Goal: Find specific page/section: Find specific page/section

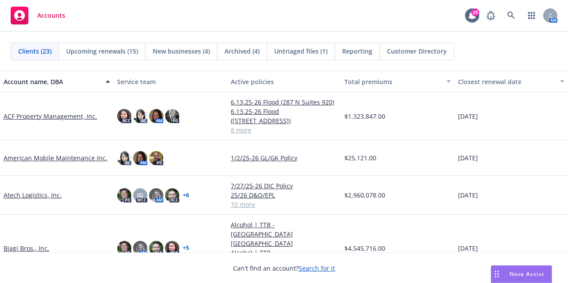
click at [32, 244] on link "Biagi Bros., Inc." at bounding box center [27, 248] width 46 height 9
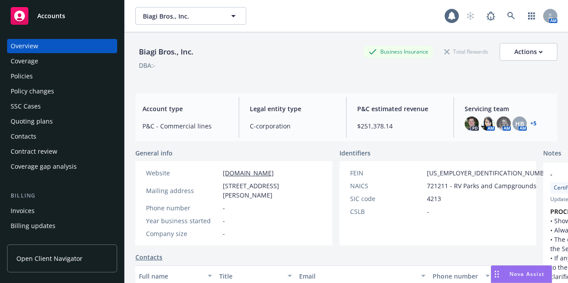
click at [44, 76] on div "Policies" at bounding box center [62, 76] width 103 height 14
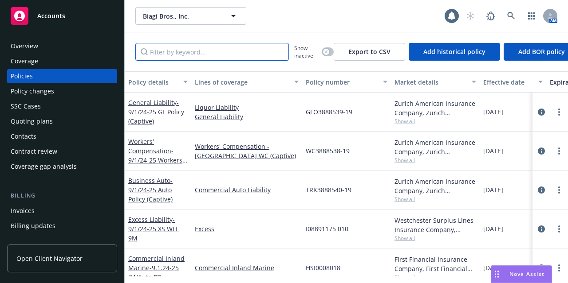
click at [176, 53] on input "Filter by keyword..." at bounding box center [211, 52] width 153 height 18
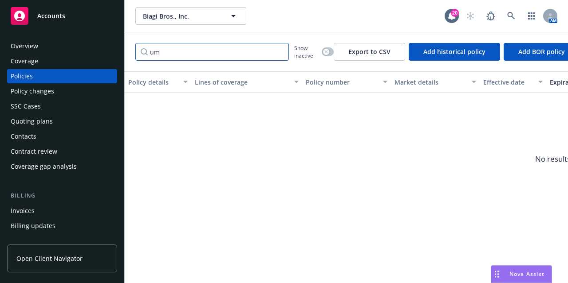
type input "u"
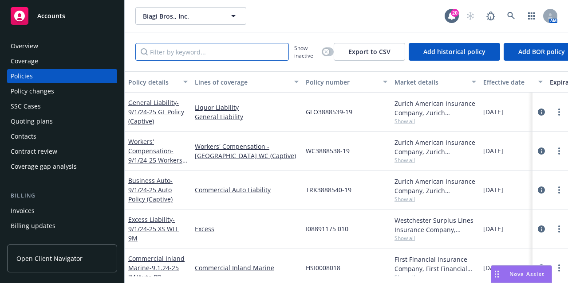
type input "e"
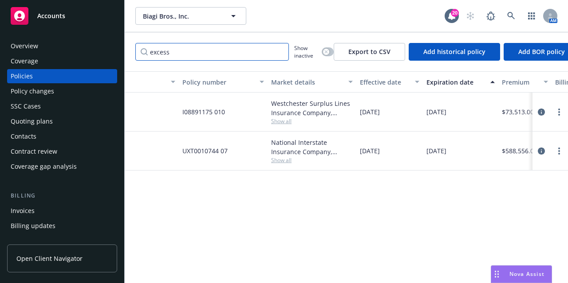
scroll to position [0, 144]
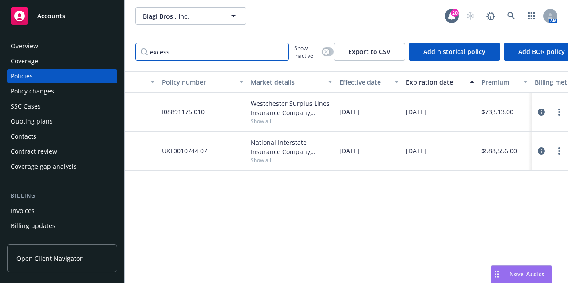
type input "excess"
